Goal: Information Seeking & Learning: Learn about a topic

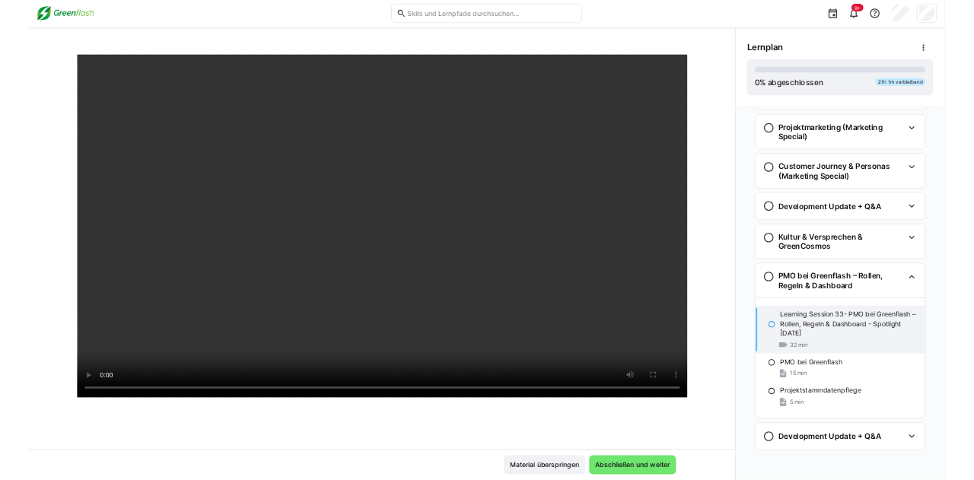
scroll to position [1953, 0]
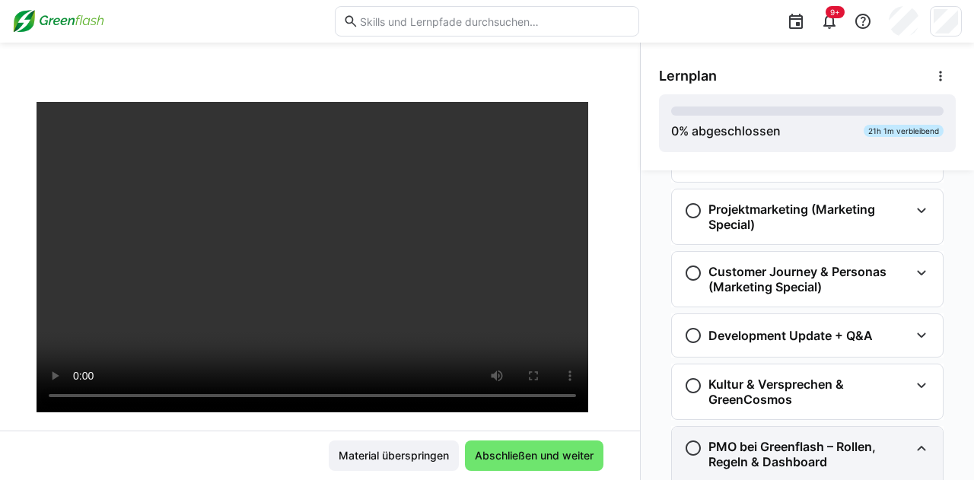
click at [913, 443] on eds-icon at bounding box center [922, 448] width 18 height 18
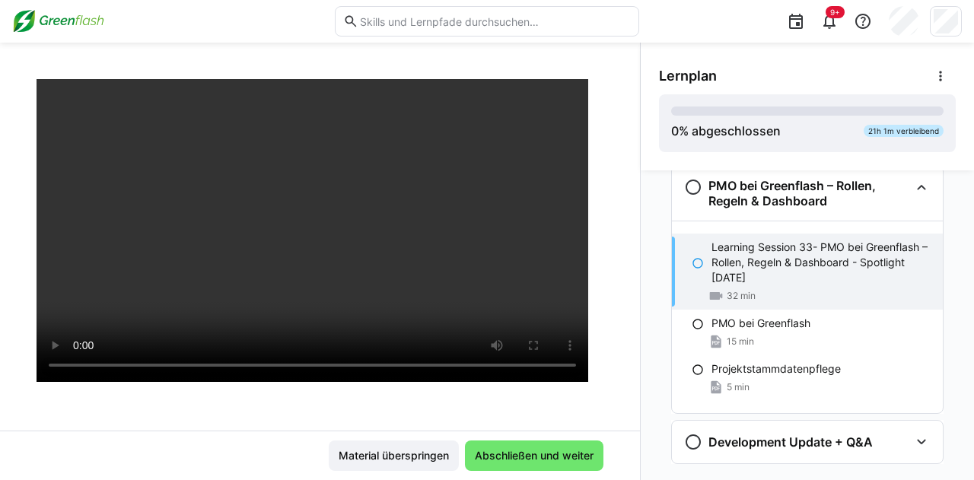
scroll to position [104, 0]
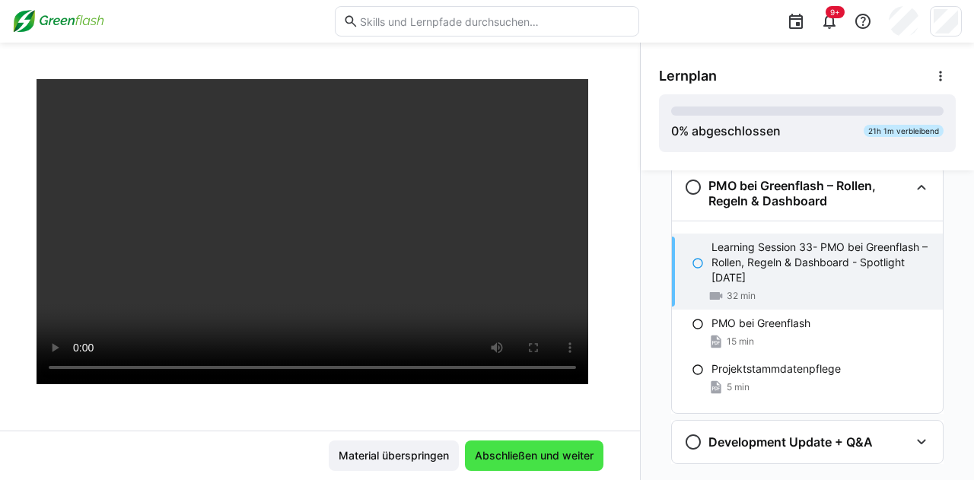
click at [554, 451] on span "Abschließen und weiter" at bounding box center [534, 455] width 123 height 15
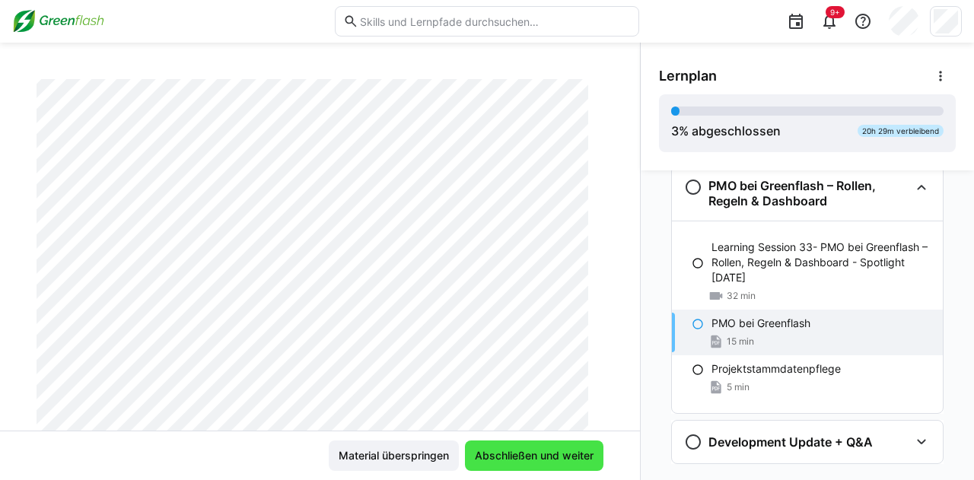
scroll to position [88, 0]
click at [699, 320] on div "PMO bei Greenflash 15 min" at bounding box center [807, 333] width 271 height 46
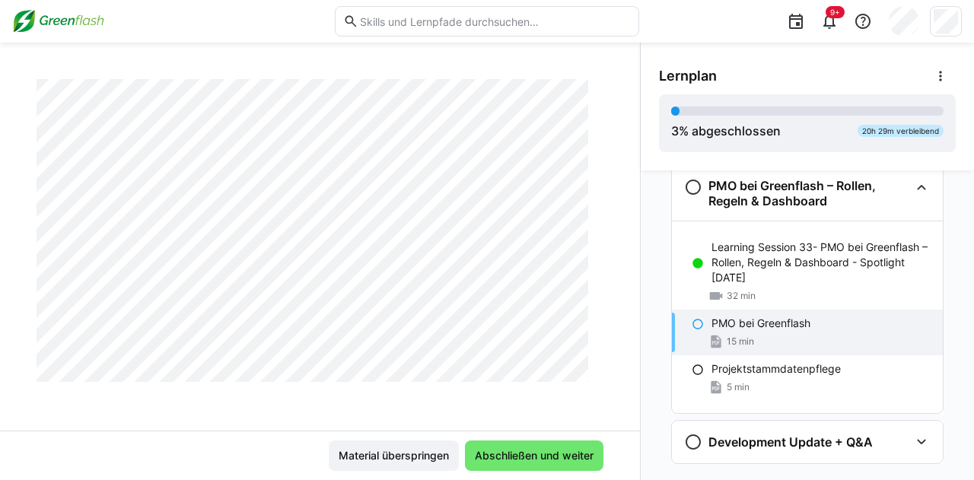
scroll to position [5443, 0]
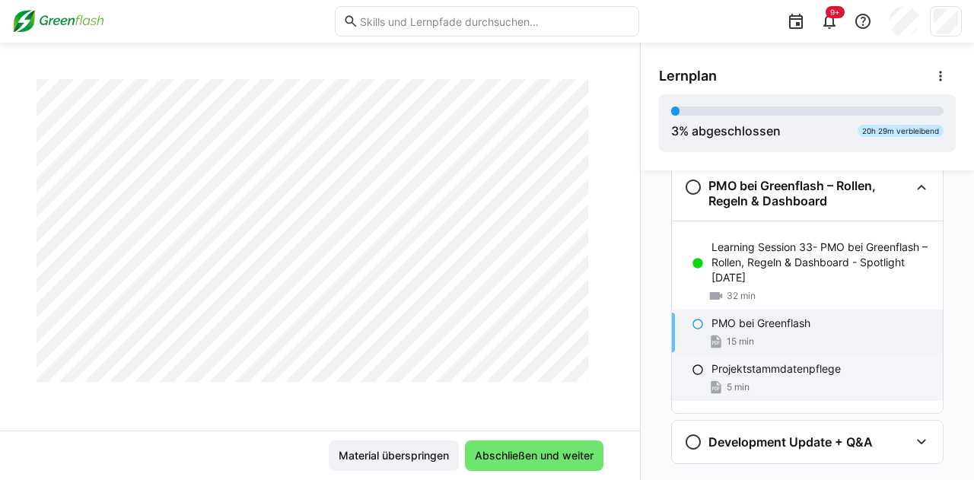
click at [728, 381] on span "5 min" at bounding box center [738, 387] width 23 height 12
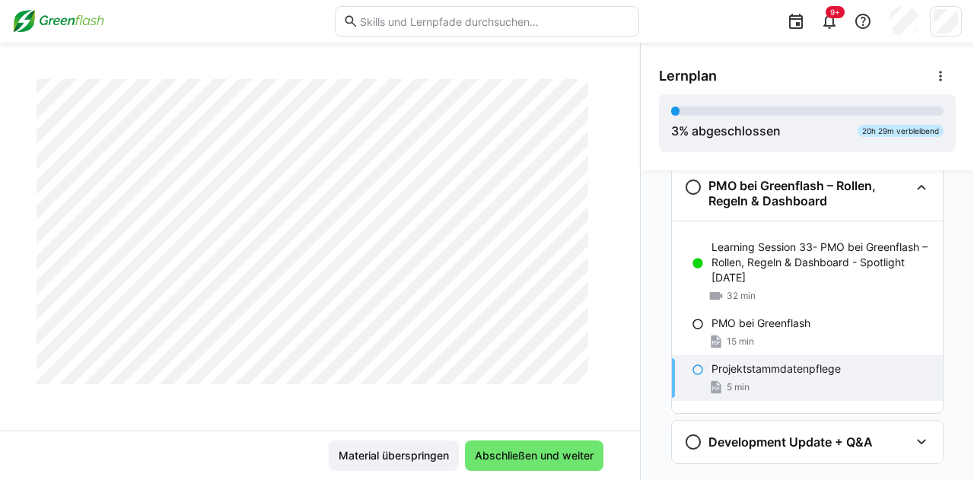
scroll to position [534, 0]
click at [546, 451] on span "Abschließen und weiter" at bounding box center [534, 455] width 123 height 15
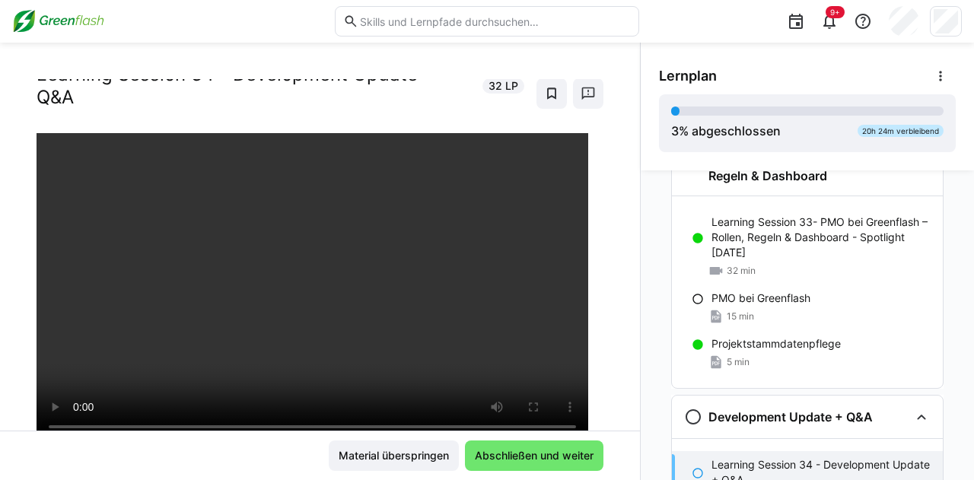
scroll to position [41, 0]
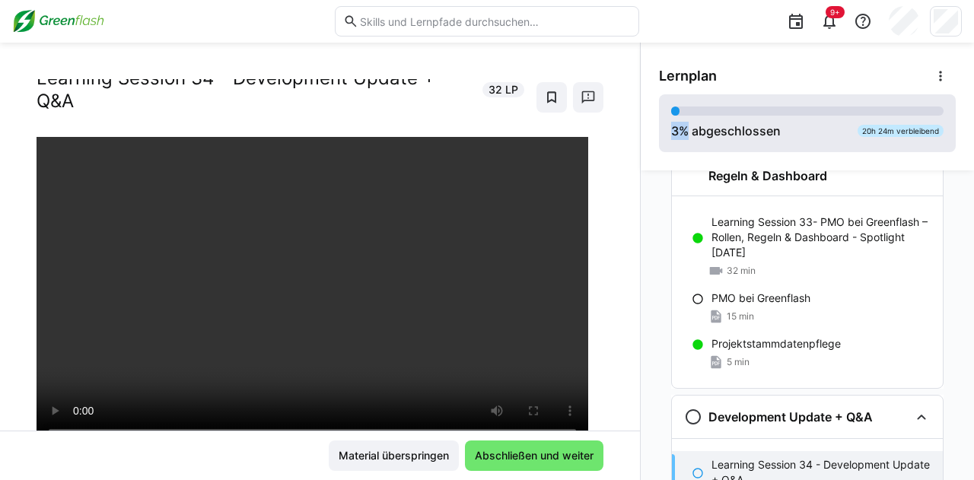
drag, startPoint x: 667, startPoint y: 170, endPoint x: 680, endPoint y: 120, distance: 51.3
click at [680, 120] on div "Lernplan 3 % abgeschlossen 20h 24m verbleibend" at bounding box center [807, 107] width 333 height 128
drag, startPoint x: 623, startPoint y: 139, endPoint x: 623, endPoint y: 120, distance: 19.0
click at [623, 120] on div "Learning Sessions: Spotlight Thursdays Learning Session 34 - Development Update…" at bounding box center [320, 255] width 640 height 352
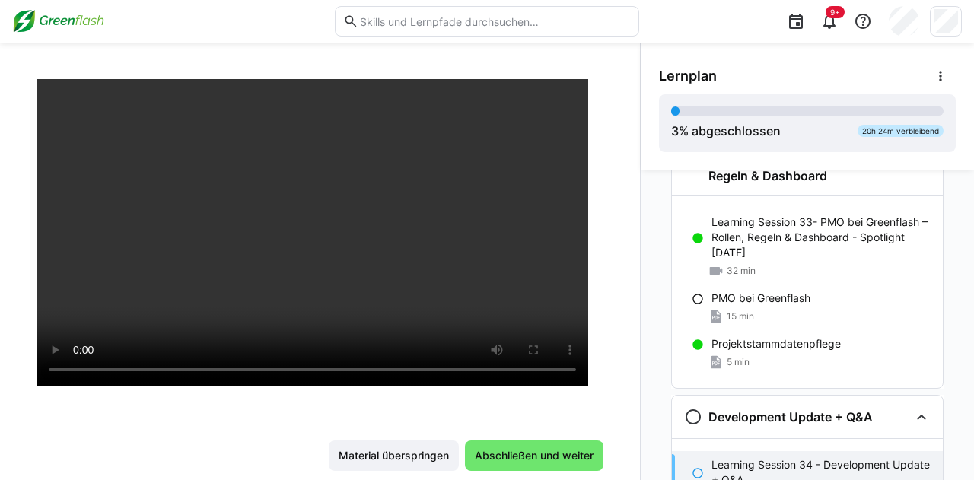
scroll to position [108, 0]
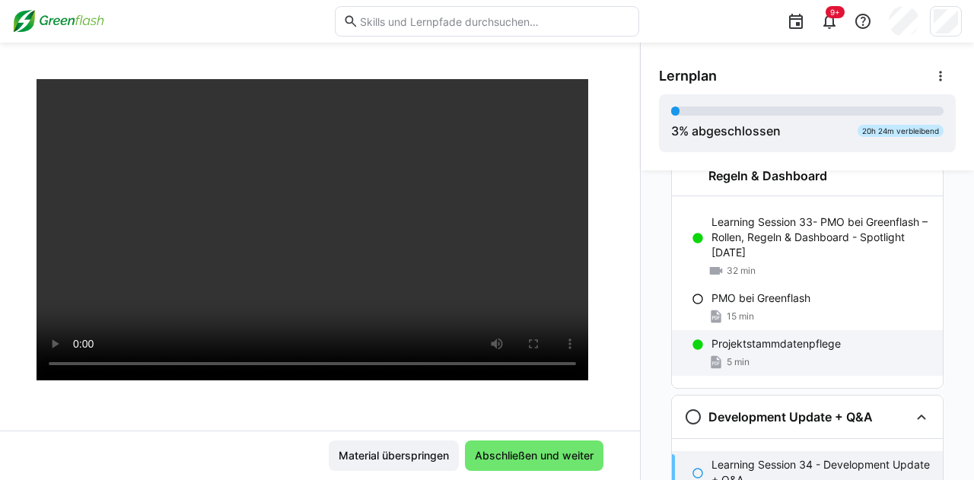
click at [764, 342] on p "Projektstammdatenpflege" at bounding box center [776, 343] width 129 height 15
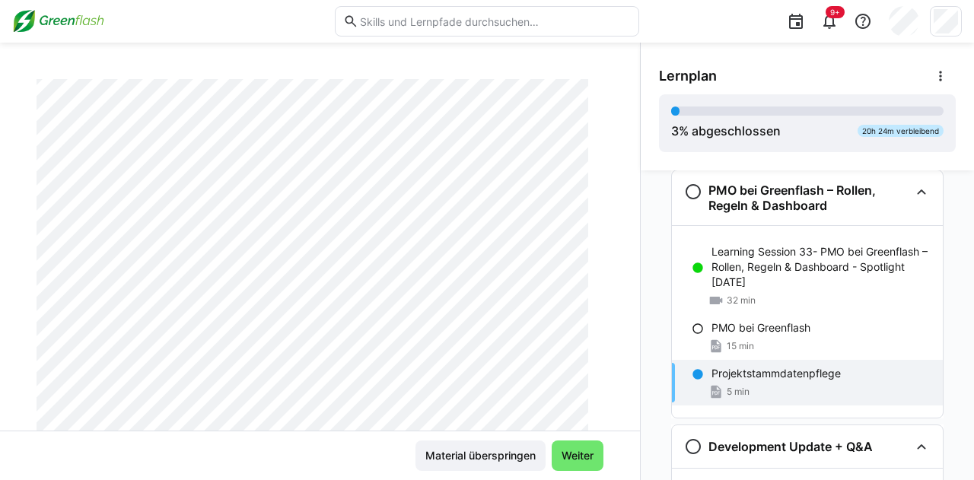
scroll to position [2203, 0]
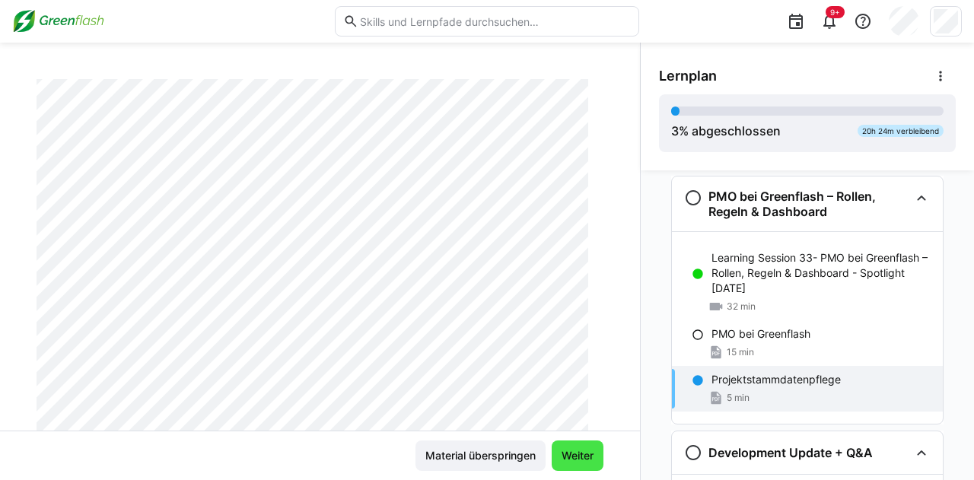
click at [569, 460] on span "Weiter" at bounding box center [577, 455] width 37 height 15
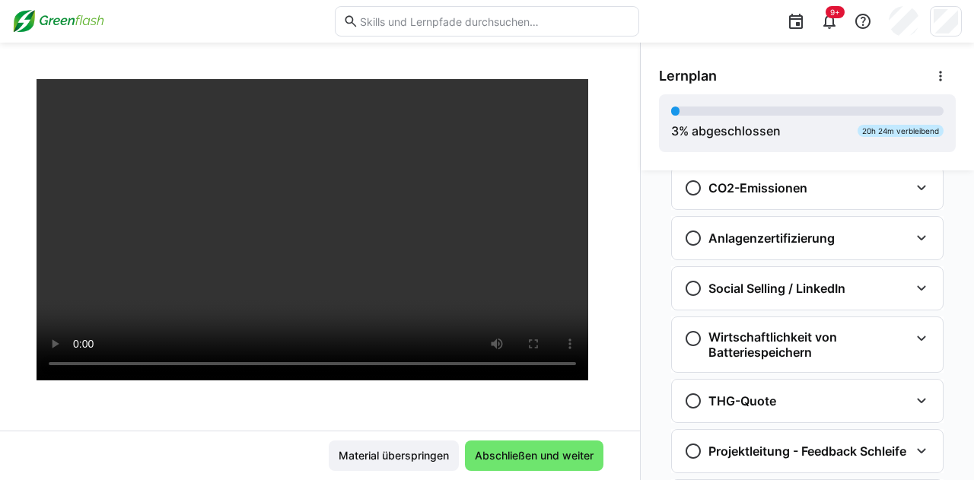
scroll to position [673, 0]
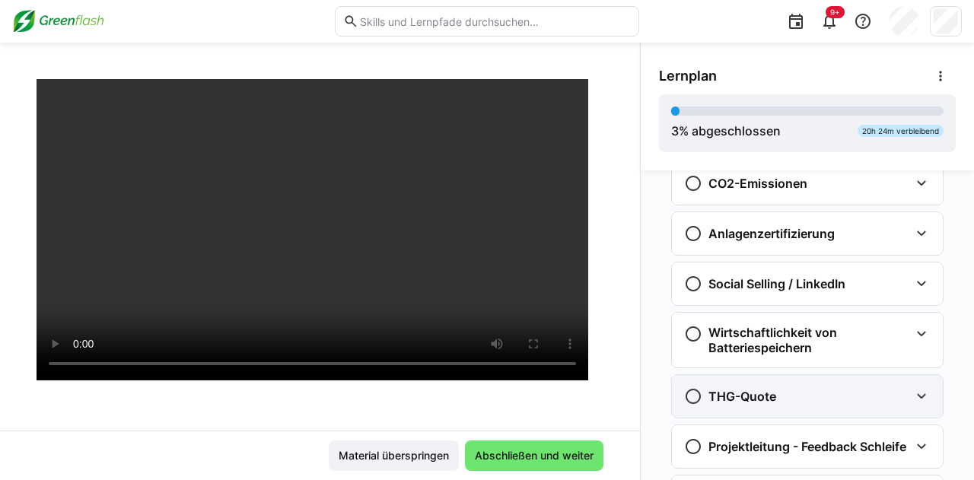
click at [913, 394] on eds-icon at bounding box center [922, 396] width 18 height 18
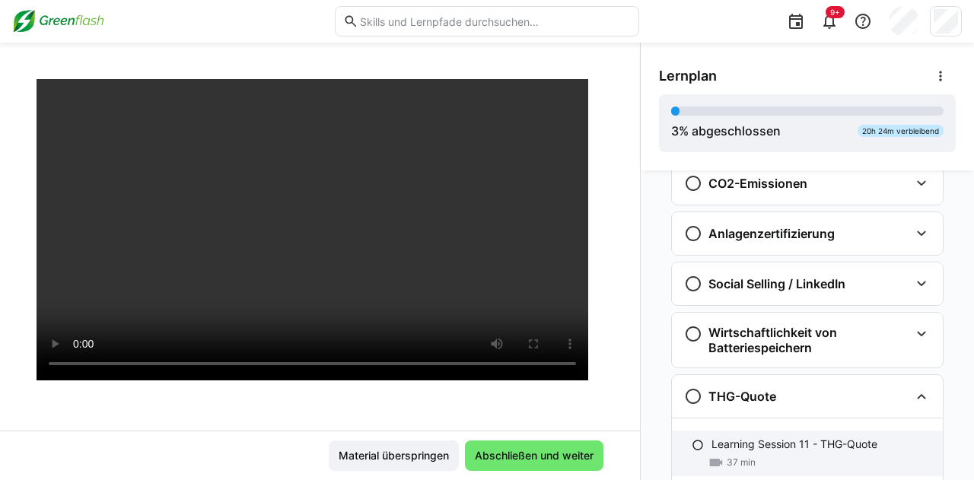
click at [817, 445] on p "Learning Session 11 - THG-Quote" at bounding box center [795, 444] width 166 height 15
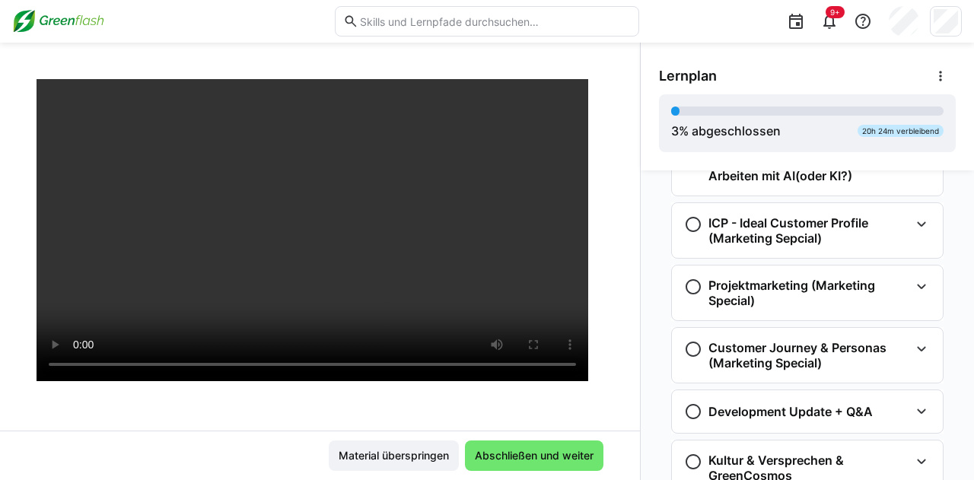
scroll to position [2013, 0]
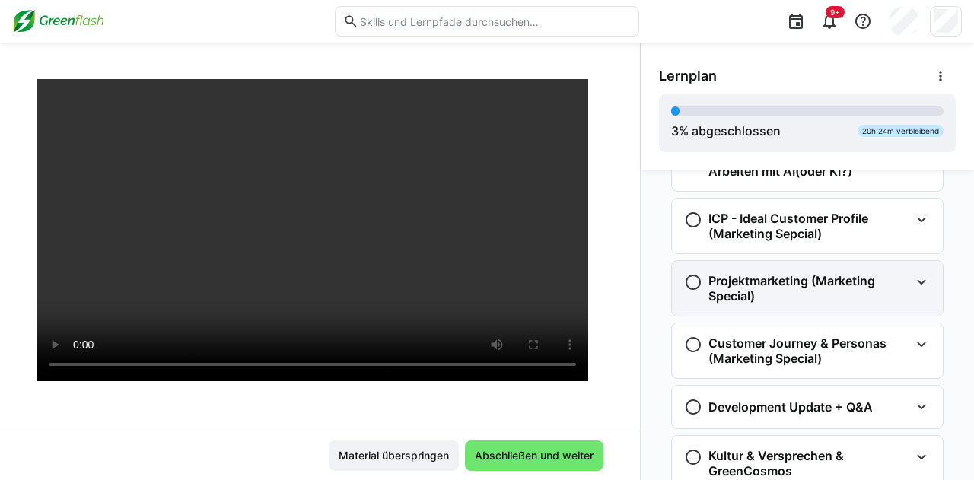
click at [913, 281] on eds-icon at bounding box center [922, 282] width 18 height 18
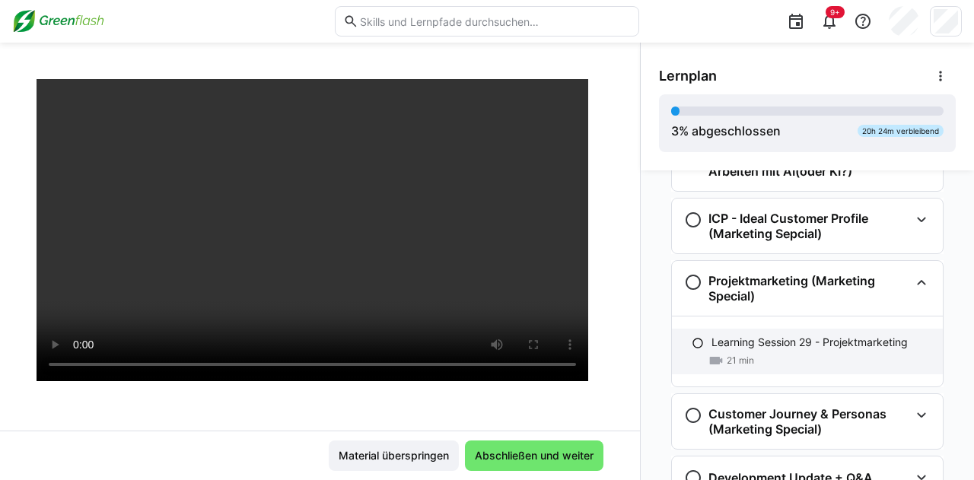
click at [833, 343] on p "Learning Session 29 - Projektmarketing" at bounding box center [810, 342] width 196 height 15
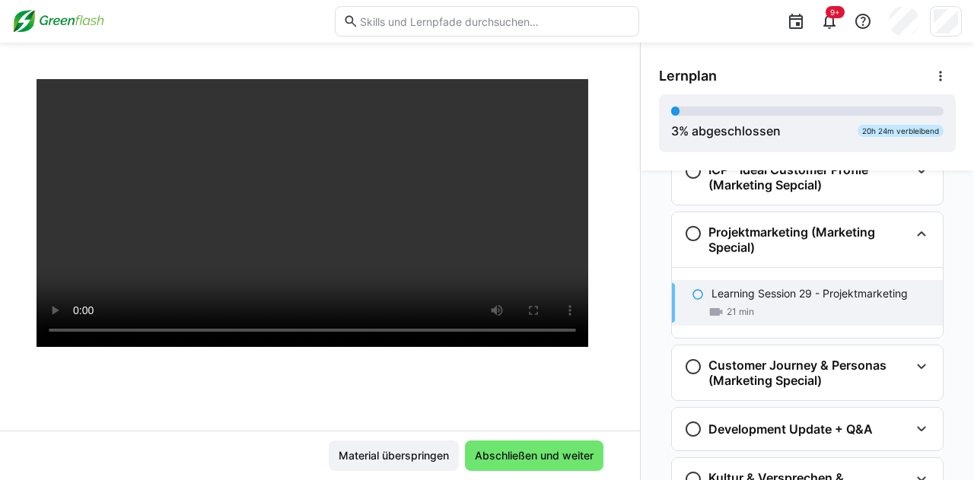
scroll to position [2100, 0]
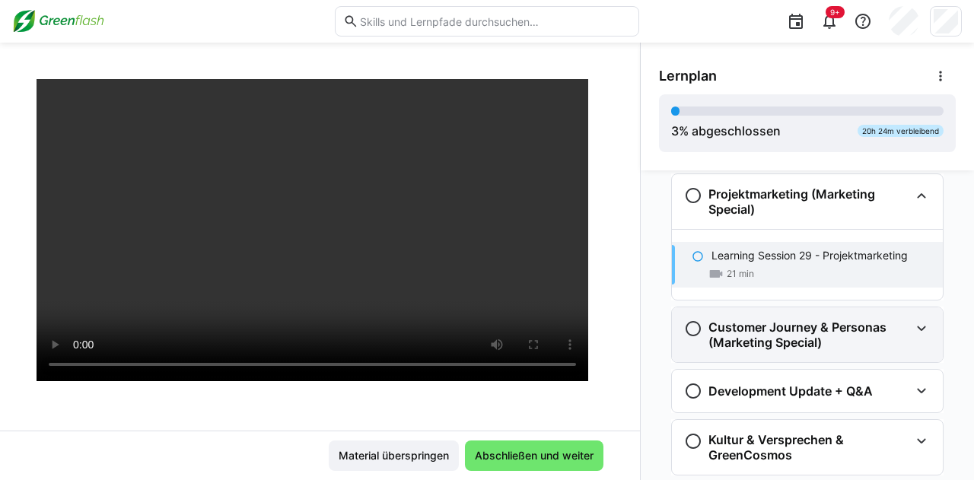
drag, startPoint x: 833, startPoint y: 343, endPoint x: 823, endPoint y: 330, distance: 17.4
click at [823, 330] on h3 "Customer Journey & Personas (Marketing Special)" at bounding box center [809, 335] width 201 height 30
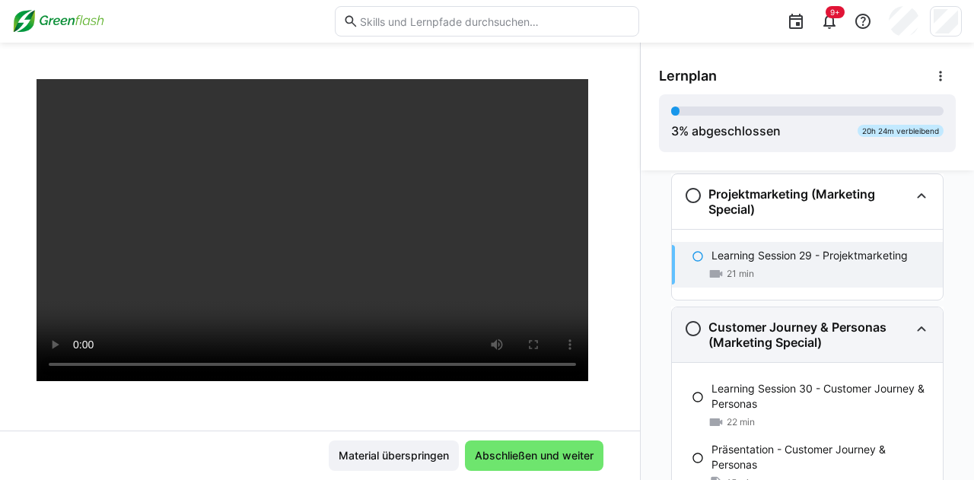
click at [823, 330] on h3 "Customer Journey & Personas (Marketing Special)" at bounding box center [809, 335] width 201 height 30
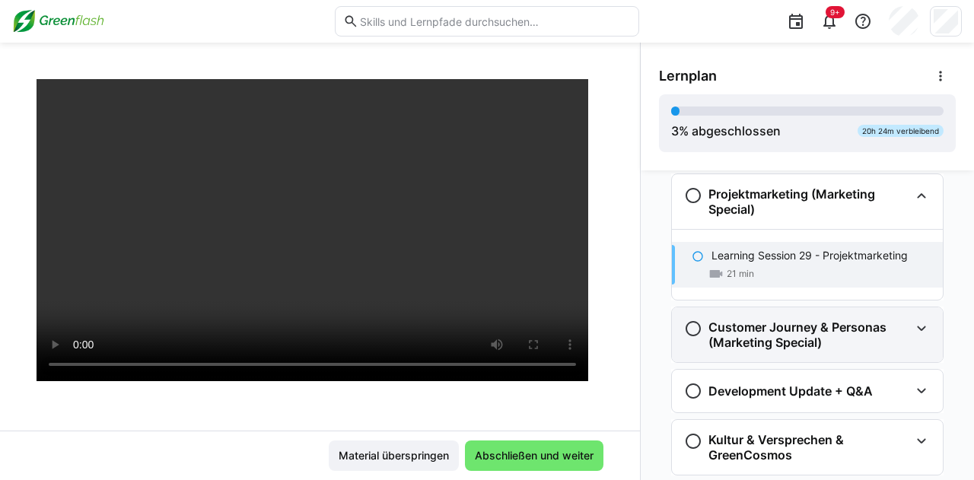
click at [823, 330] on h3 "Customer Journey & Personas (Marketing Special)" at bounding box center [809, 335] width 201 height 30
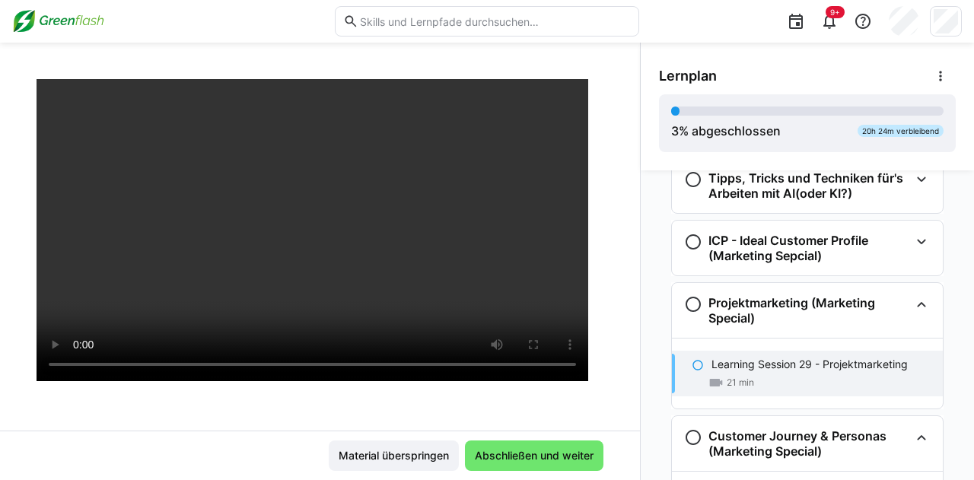
scroll to position [1942, 0]
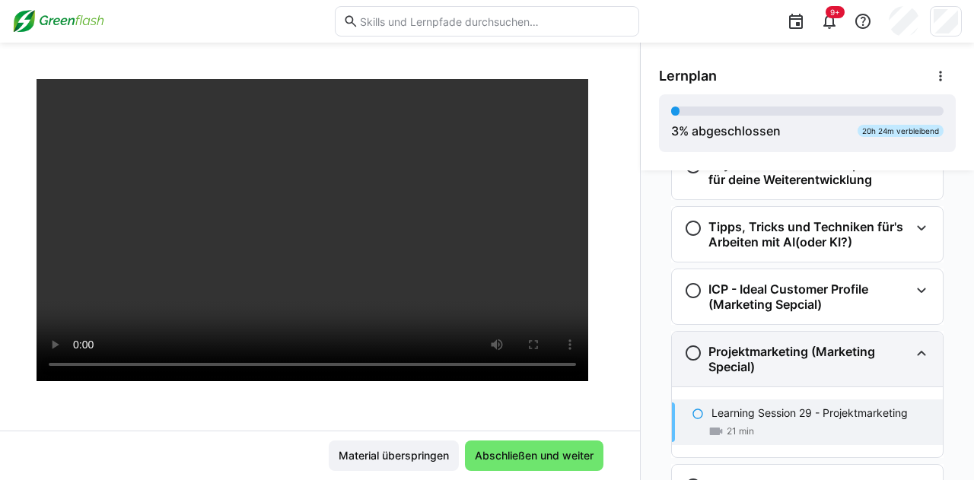
click at [913, 346] on eds-icon at bounding box center [922, 353] width 18 height 18
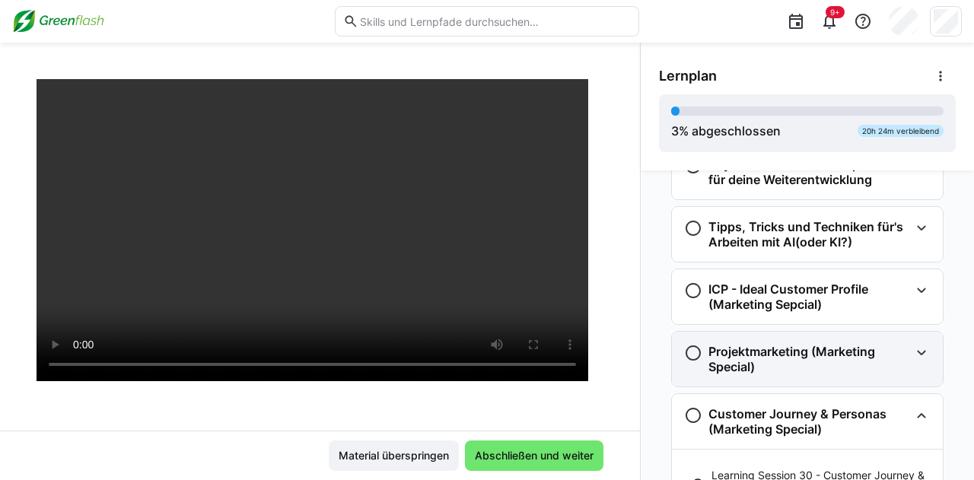
click at [913, 346] on eds-icon at bounding box center [922, 353] width 18 height 18
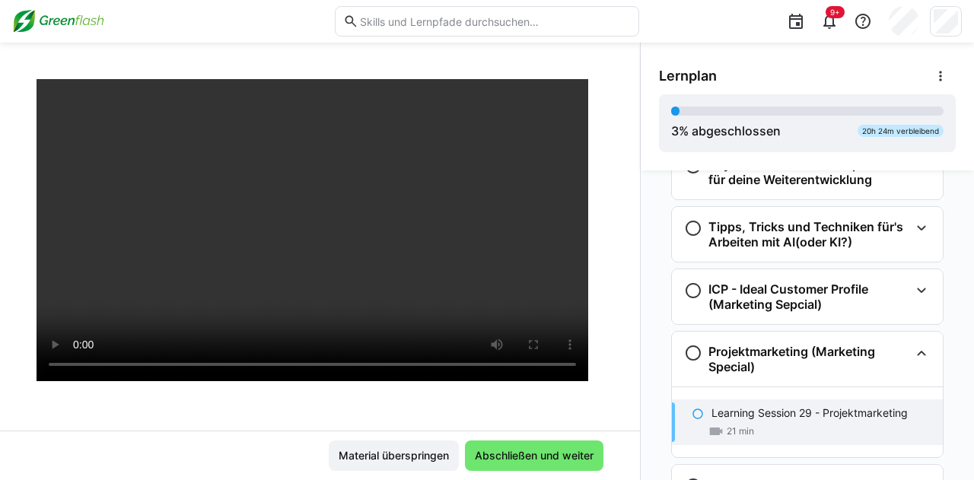
click at [843, 413] on p "Learning Session 29 - Projektmarketing" at bounding box center [810, 413] width 196 height 15
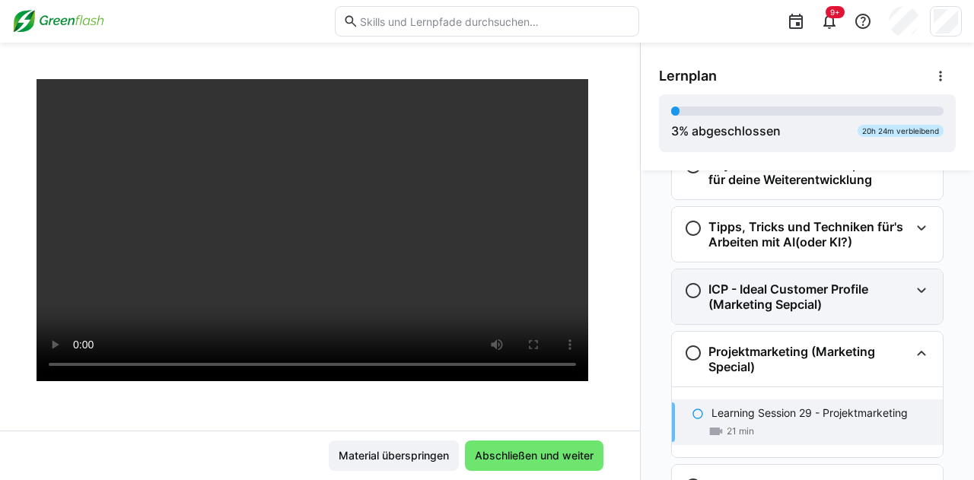
click at [807, 289] on h3 "ICP - Ideal Customer Profile (Marketing Sepcial)" at bounding box center [809, 297] width 201 height 30
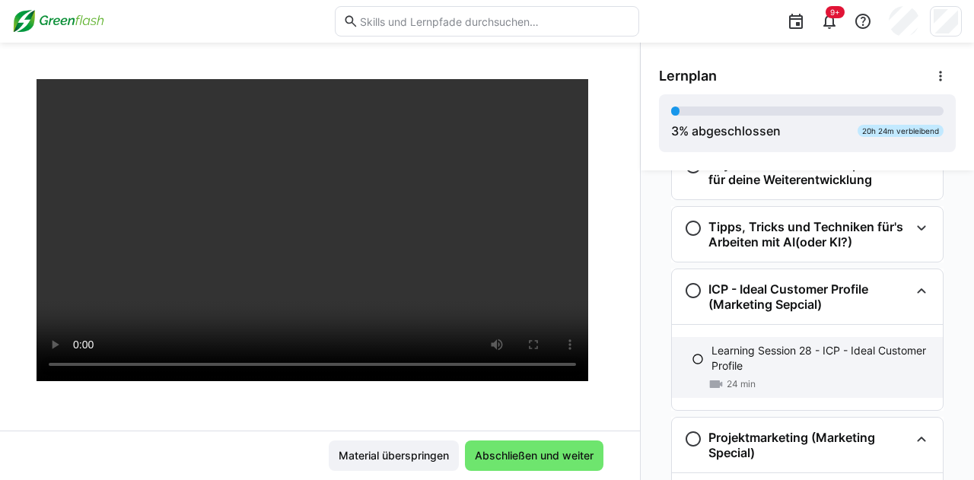
click at [763, 358] on p "Learning Session 28 - ICP - Ideal Customer Profile" at bounding box center [821, 358] width 219 height 30
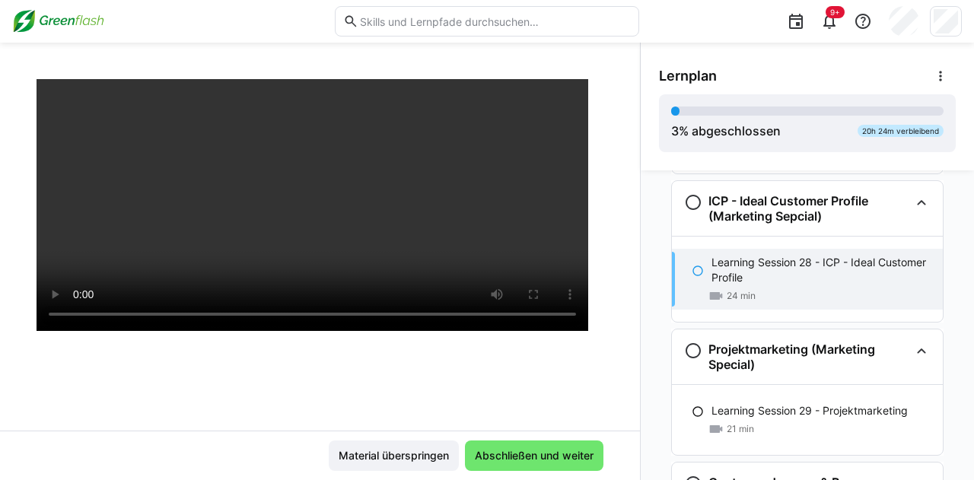
scroll to position [2038, 0]
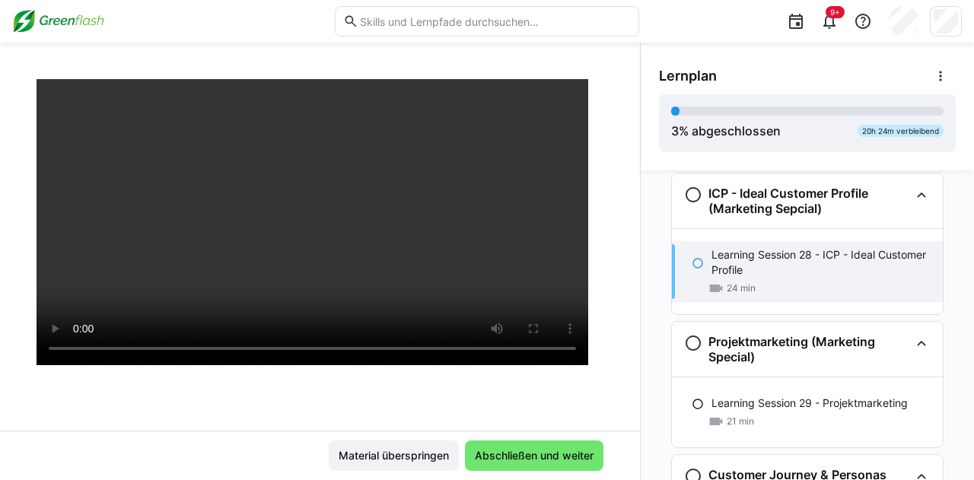
click at [763, 358] on h3 "Projektmarketing (Marketing Special)" at bounding box center [809, 349] width 201 height 30
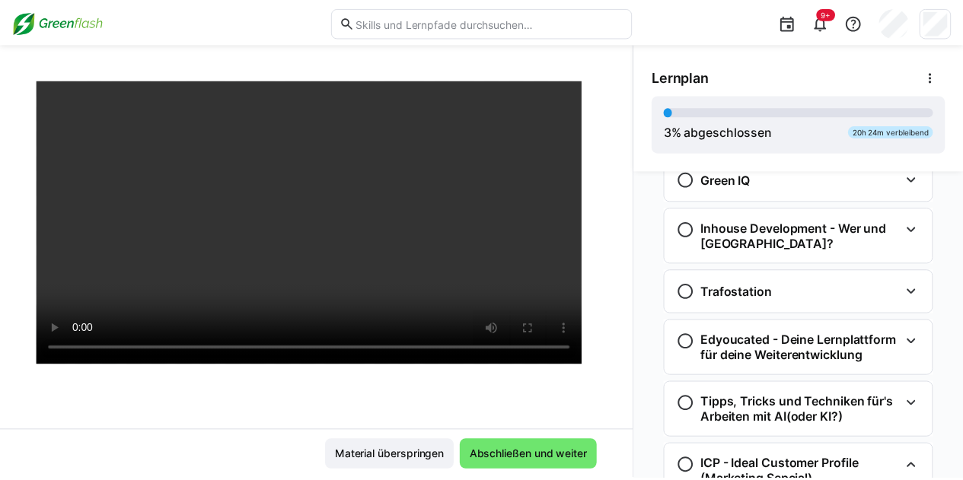
scroll to position [1496, 0]
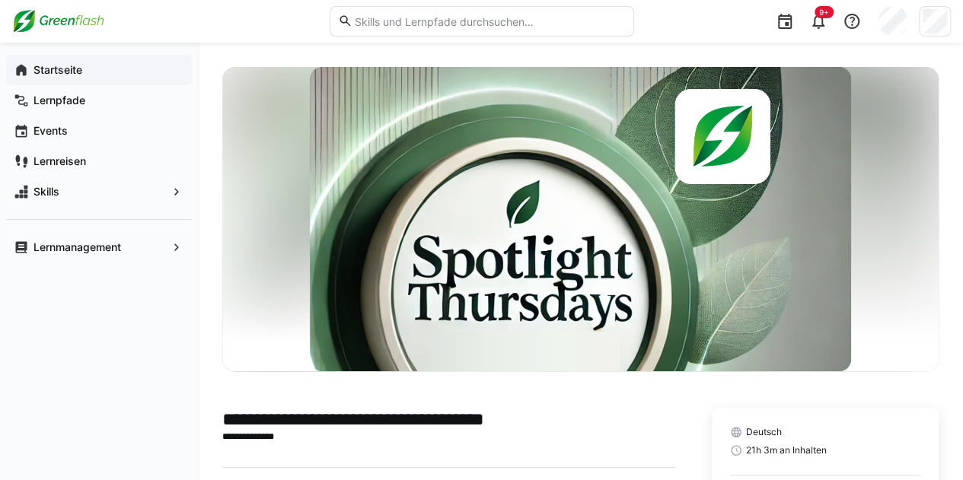
click at [0, 0] on app-navigation-label "Startseite" at bounding box center [0, 0] width 0 height 0
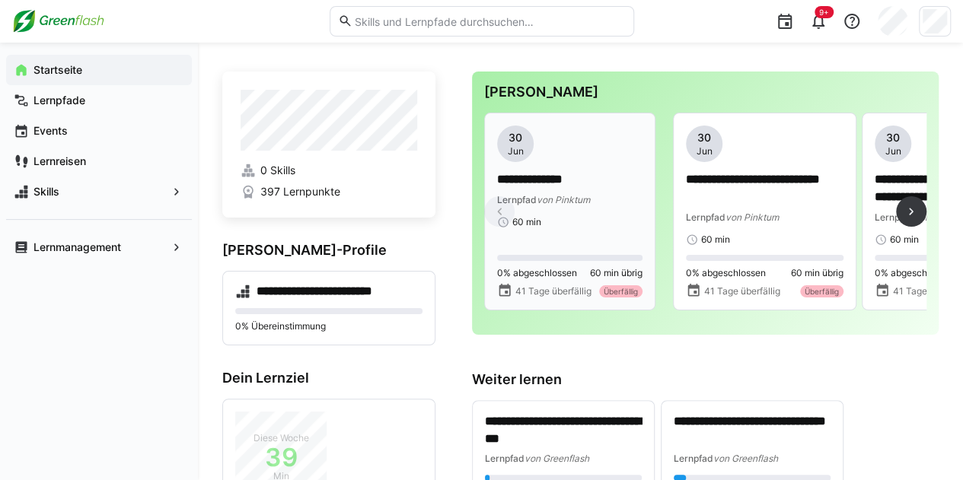
click at [571, 161] on app-date-bubble "[DATE]" at bounding box center [569, 144] width 145 height 37
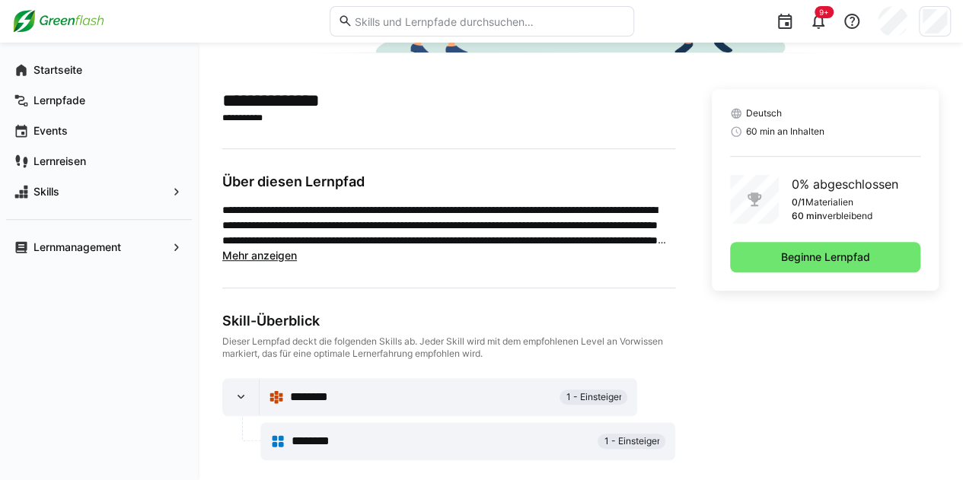
scroll to position [364, 0]
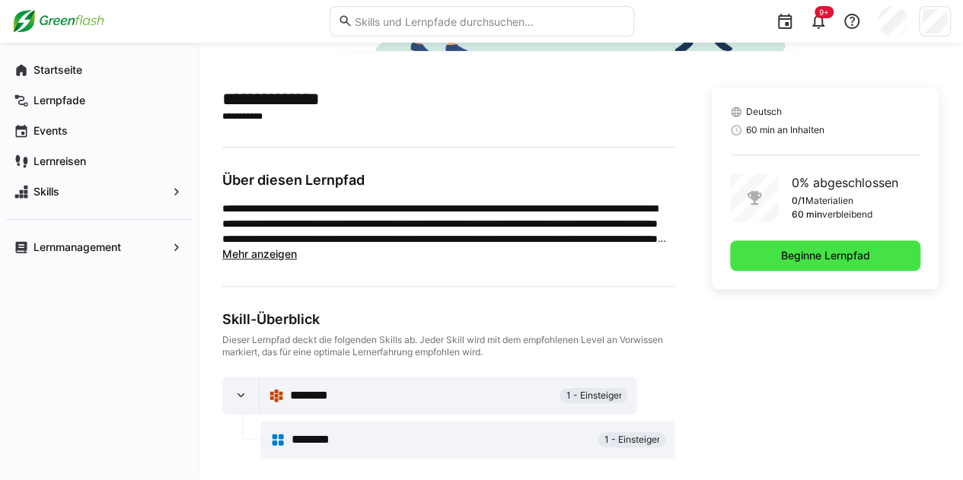
click at [790, 261] on span "Beginne Lernpfad" at bounding box center [825, 256] width 190 height 30
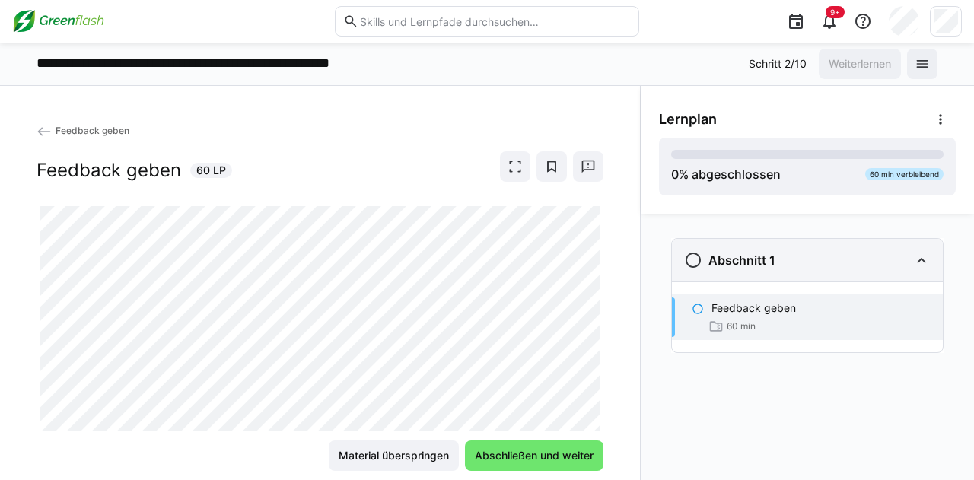
click at [707, 261] on div "Abschnitt 1" at bounding box center [729, 260] width 91 height 18
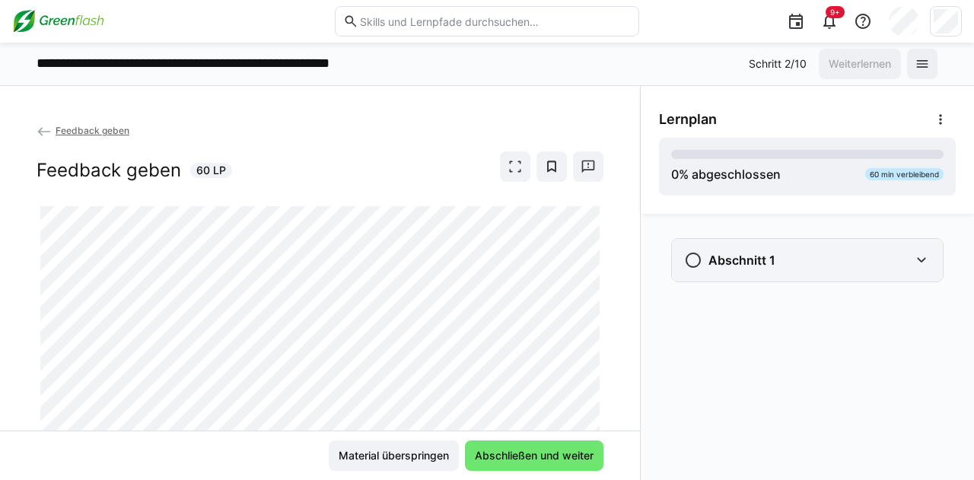
click at [707, 261] on div "Abschnitt 1" at bounding box center [729, 260] width 91 height 18
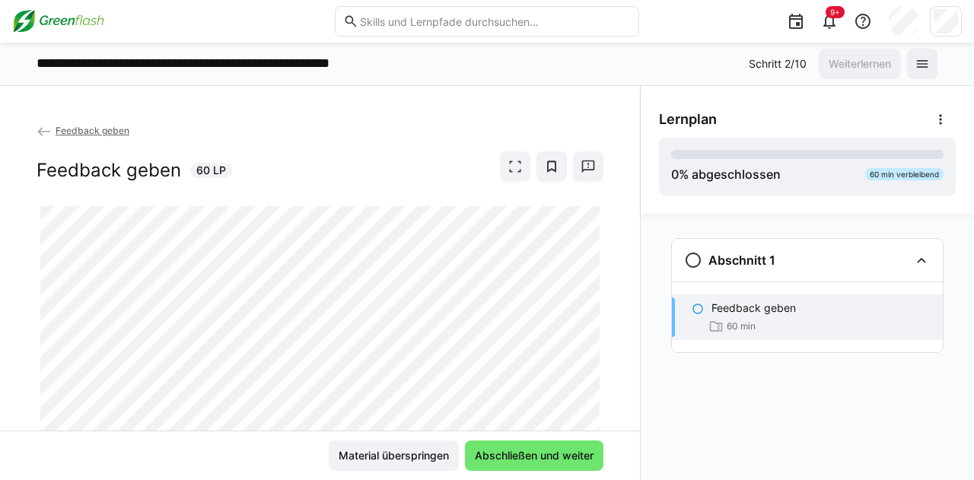
click at [724, 325] on div "60 min" at bounding box center [732, 326] width 47 height 15
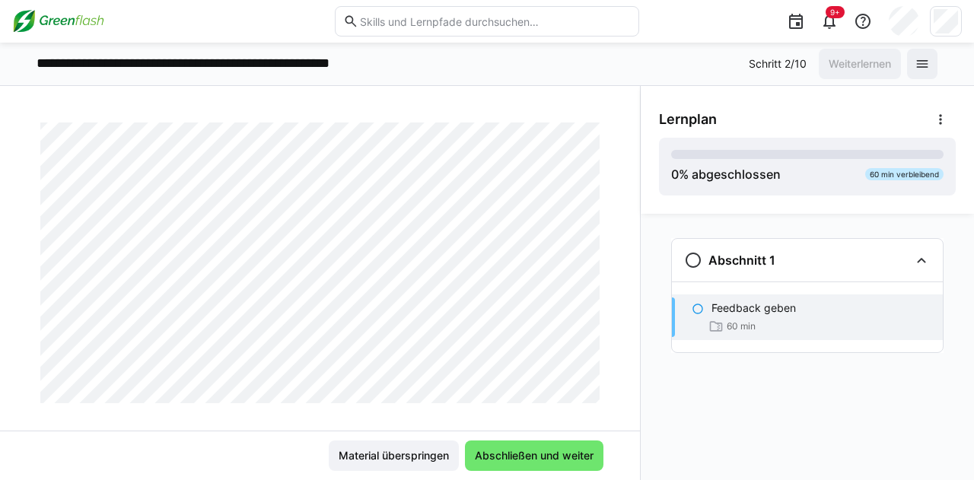
scroll to position [93, 0]
click at [728, 307] on p "Feedback geben" at bounding box center [754, 308] width 84 height 15
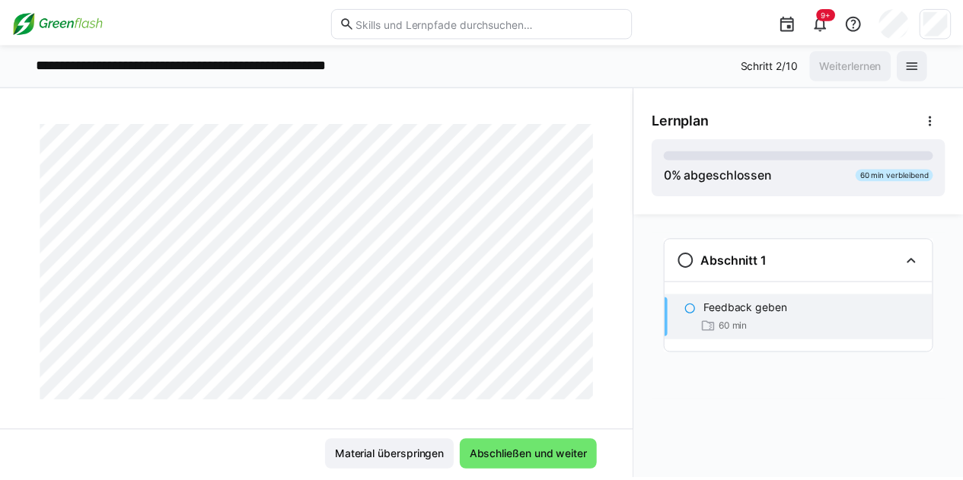
scroll to position [0, 0]
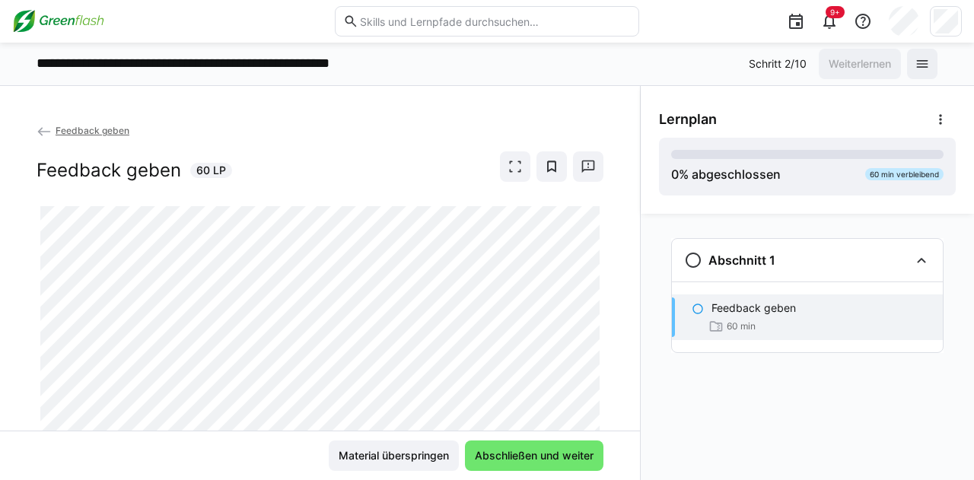
click at [726, 317] on div "Feedback geben 60 min" at bounding box center [807, 318] width 271 height 46
click at [706, 307] on div "Feedback geben 60 min" at bounding box center [807, 318] width 271 height 46
click at [692, 304] on eds-icon at bounding box center [698, 309] width 12 height 12
click at [784, 301] on p "Feedback geben" at bounding box center [754, 308] width 84 height 15
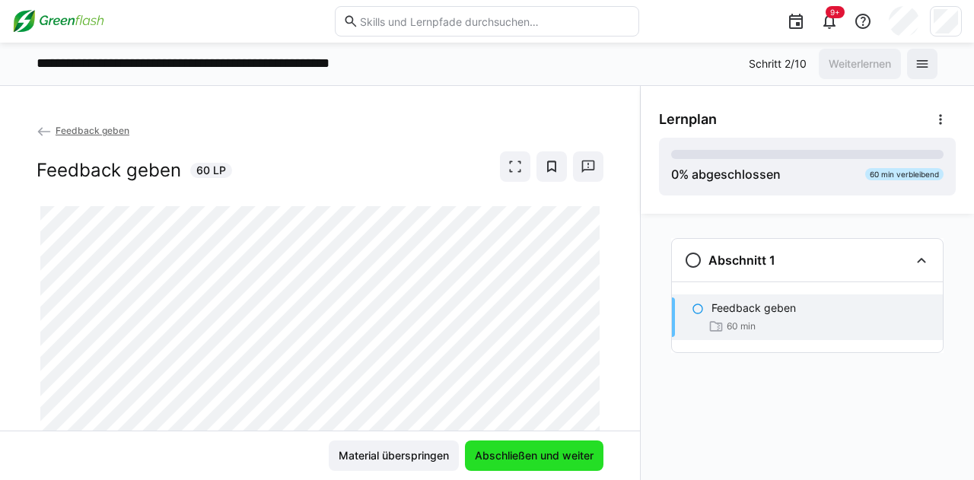
click at [514, 453] on span "Abschließen und weiter" at bounding box center [534, 455] width 123 height 15
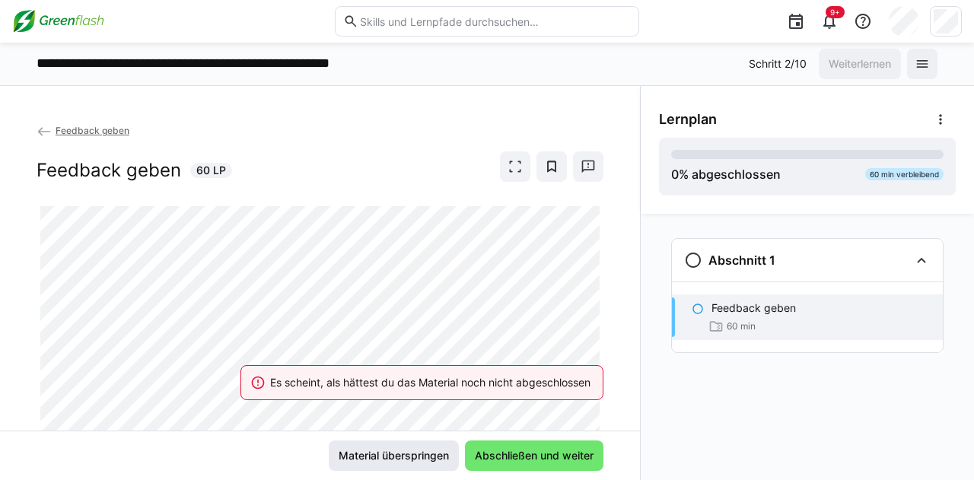
click at [396, 454] on span "Material überspringen" at bounding box center [393, 455] width 115 height 15
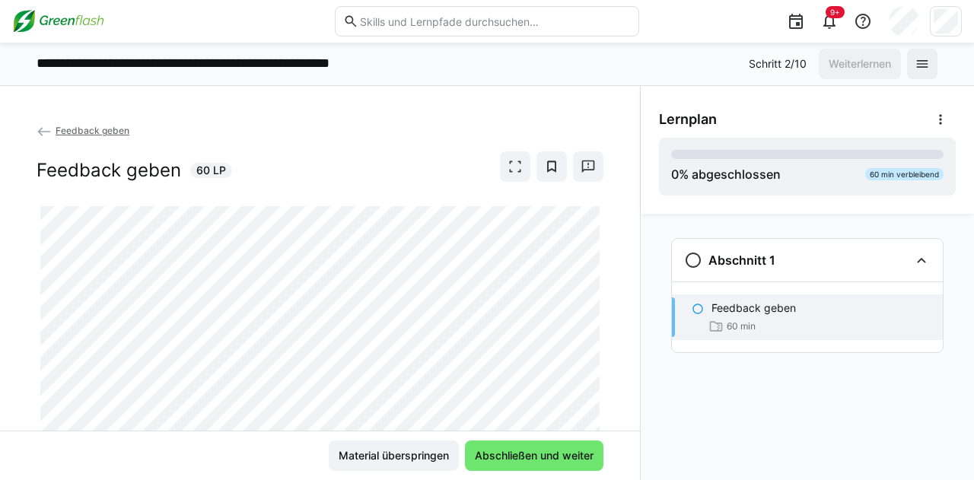
drag, startPoint x: 95, startPoint y: 132, endPoint x: 776, endPoint y: 308, distance: 703.7
click at [776, 308] on p "Feedback geben" at bounding box center [754, 308] width 84 height 15
click at [762, 301] on p "Feedback geben" at bounding box center [754, 308] width 84 height 15
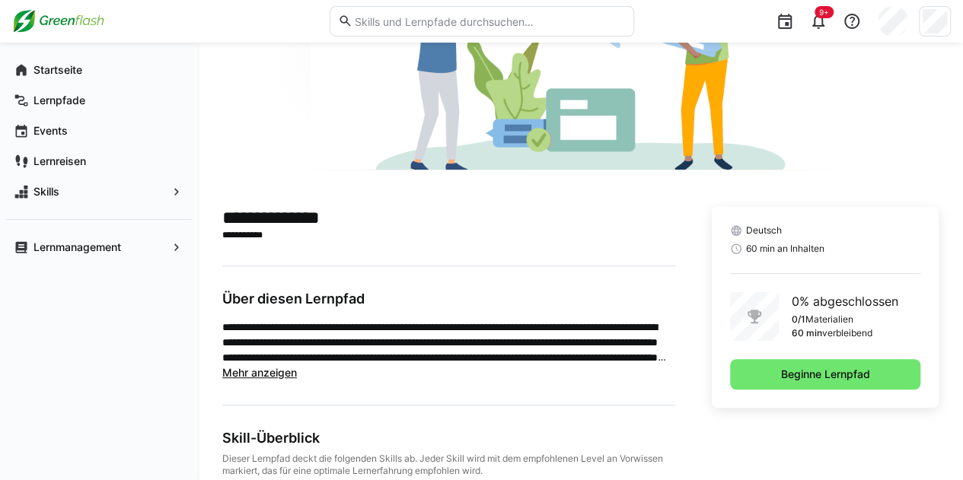
scroll to position [251, 0]
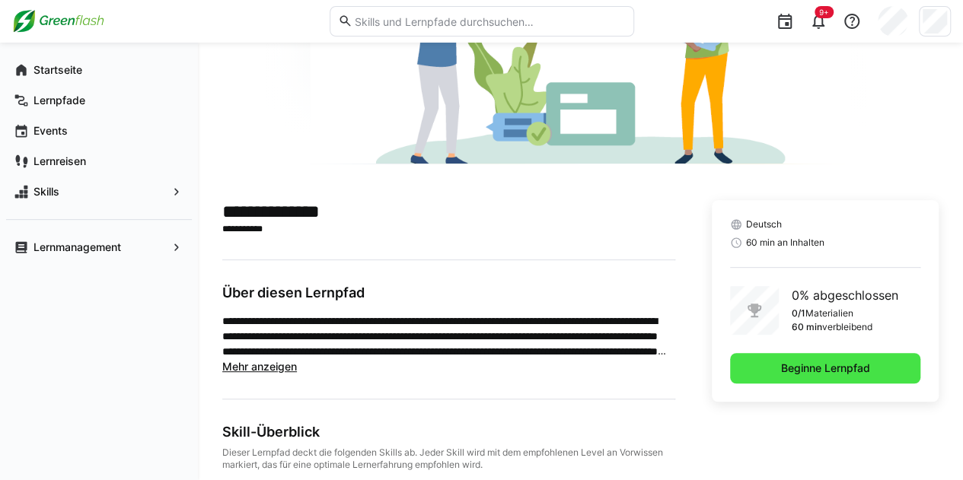
click at [792, 369] on span "Beginne Lernpfad" at bounding box center [826, 368] width 94 height 15
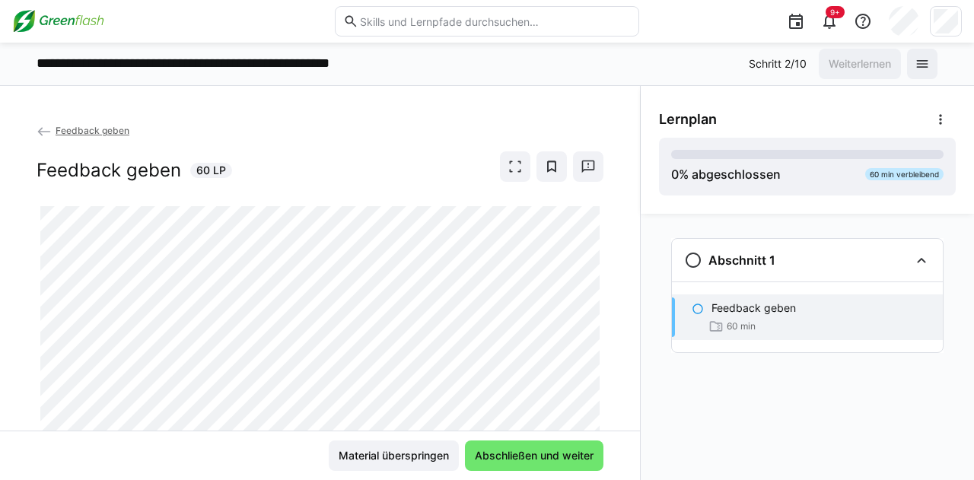
click at [746, 311] on p "Feedback geben" at bounding box center [754, 308] width 84 height 15
drag, startPoint x: 632, startPoint y: 263, endPoint x: 639, endPoint y: 308, distance: 46.3
click at [639, 308] on div "Feedback geben Feedback geben 60 LP" at bounding box center [320, 277] width 640 height 308
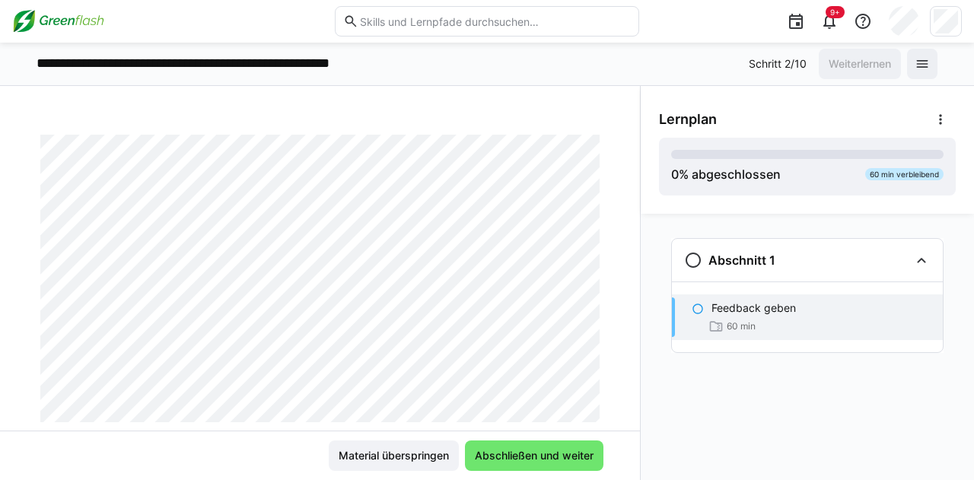
scroll to position [110, 0]
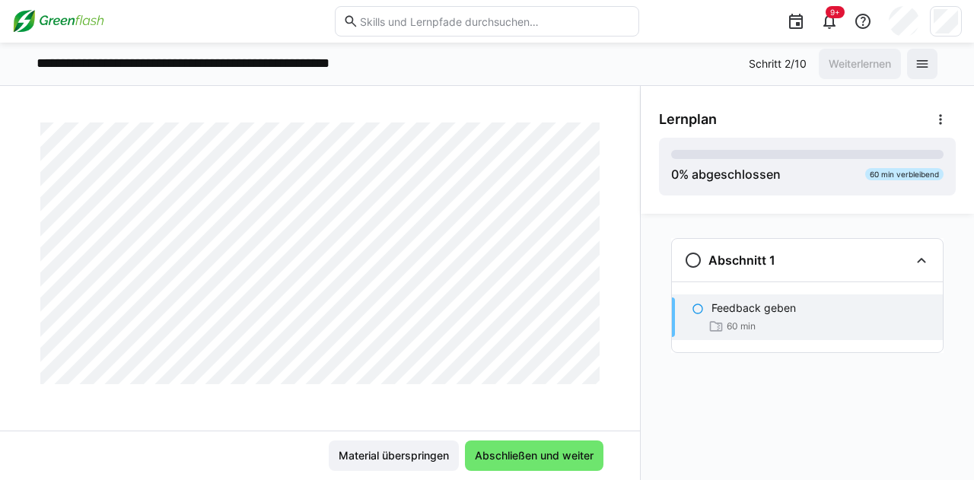
click at [589, 375] on div at bounding box center [603, 365] width 37 height 32
click at [233, 118] on div "Feedback geben Feedback geben 60 LP Material überspringen Abschließen und weiter" at bounding box center [320, 283] width 640 height 394
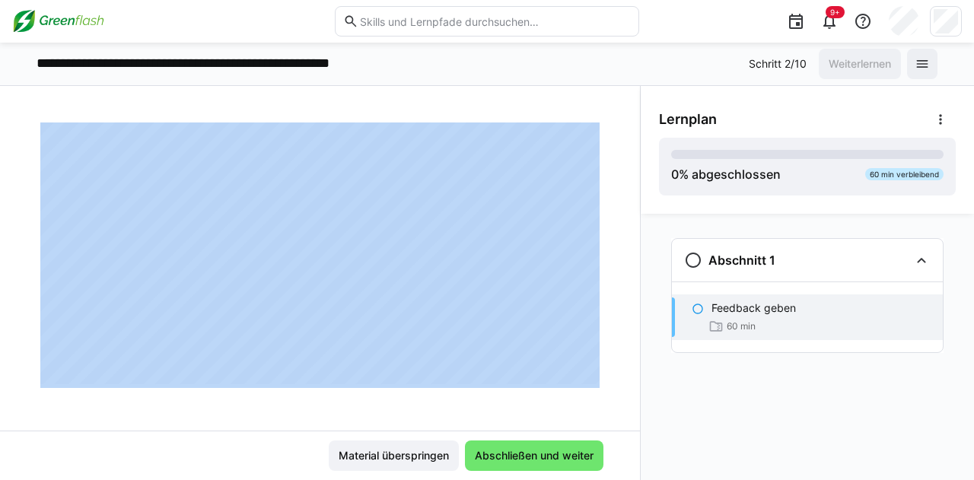
click at [233, 118] on div "Feedback geben Feedback geben 60 LP Material überspringen Abschließen und weiter" at bounding box center [320, 283] width 640 height 394
click at [321, 63] on p "**********" at bounding box center [215, 64] width 357 height 20
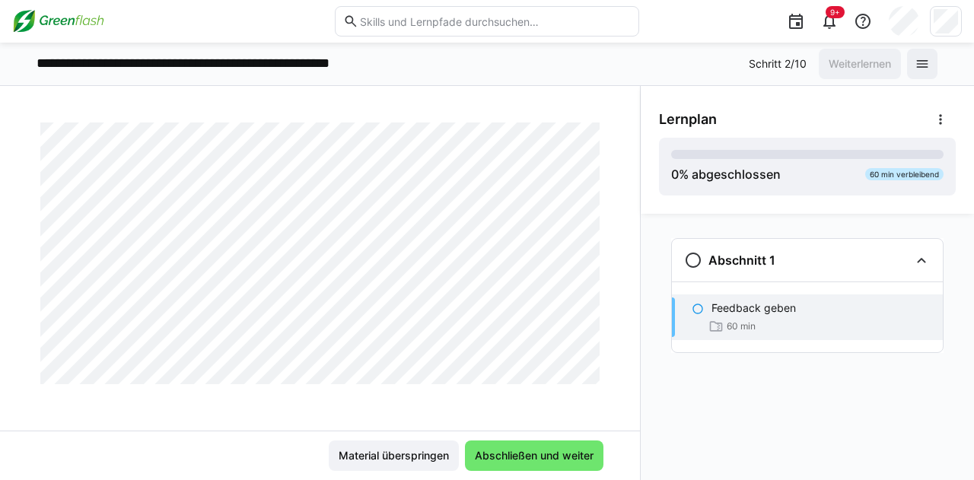
click at [766, 322] on div "60 min" at bounding box center [821, 326] width 219 height 15
click at [700, 306] on eds-icon at bounding box center [698, 309] width 12 height 12
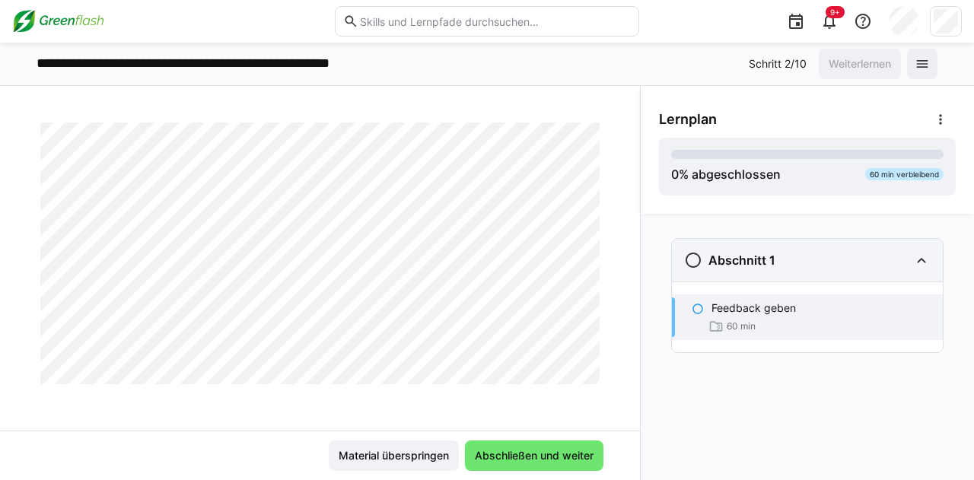
click at [691, 255] on eds-icon at bounding box center [693, 260] width 18 height 18
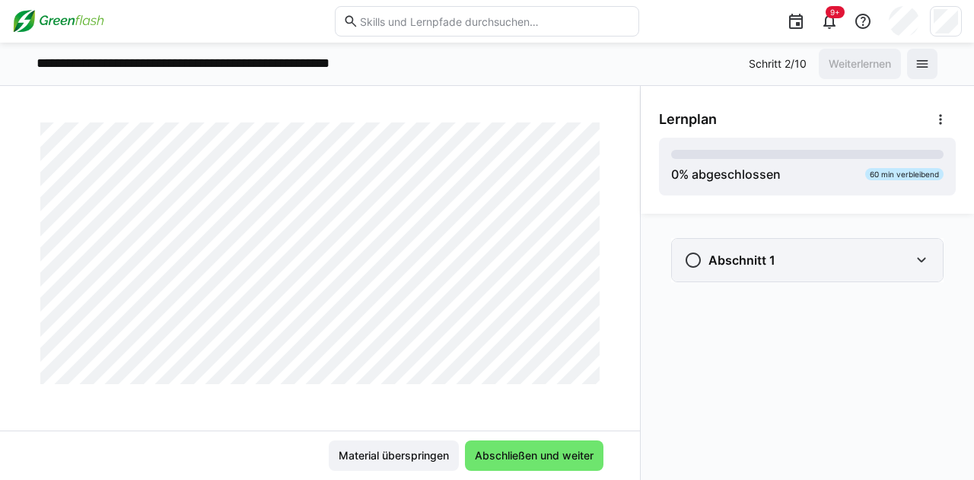
click at [692, 261] on eds-icon at bounding box center [693, 260] width 18 height 18
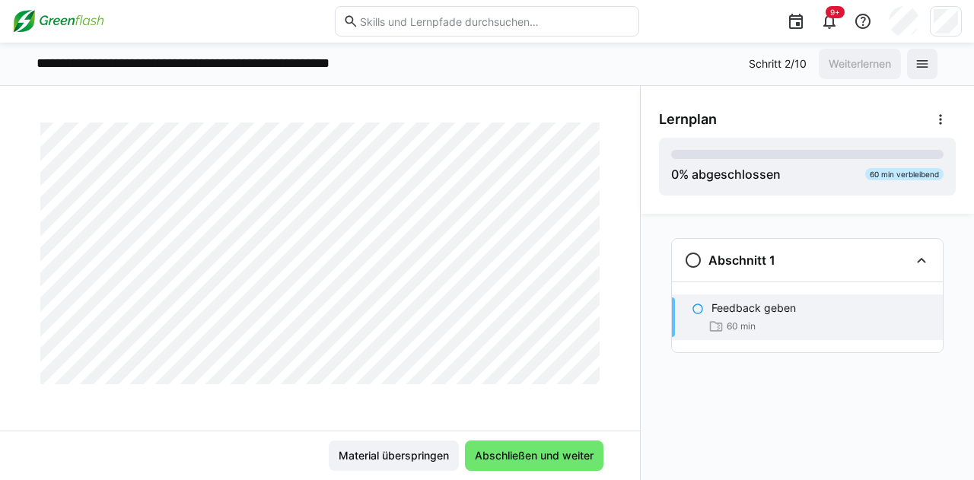
click at [591, 380] on div at bounding box center [603, 365] width 37 height 32
click at [591, 379] on div at bounding box center [603, 365] width 37 height 32
click at [591, 378] on div at bounding box center [603, 365] width 37 height 32
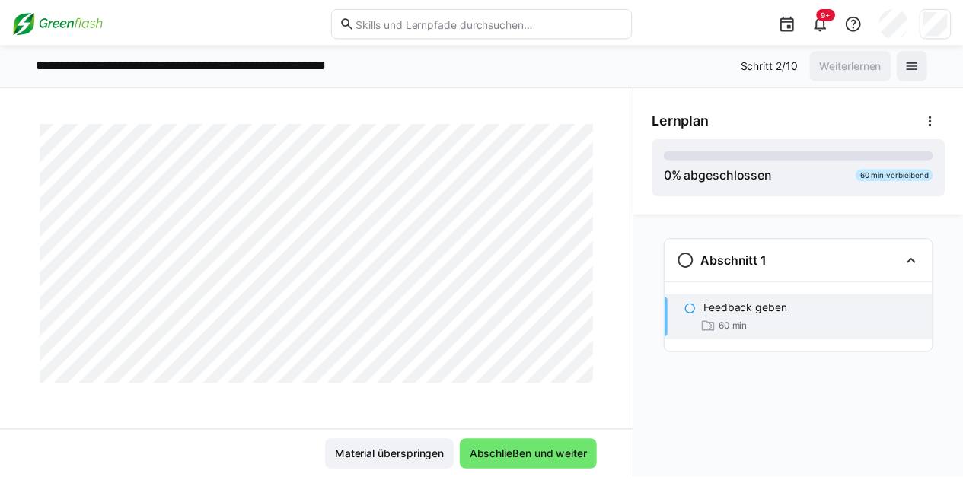
scroll to position [67, 0]
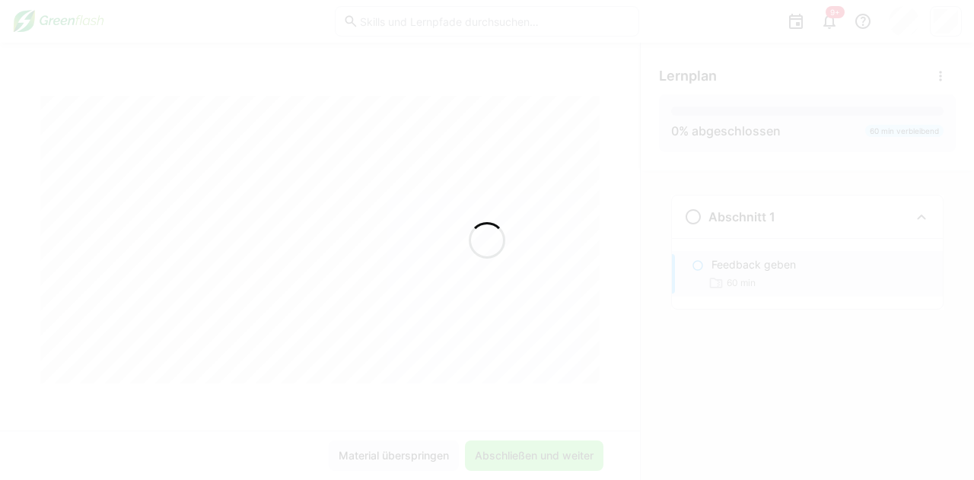
click at [588, 375] on div at bounding box center [487, 240] width 974 height 480
